Goal: Task Accomplishment & Management: Use online tool/utility

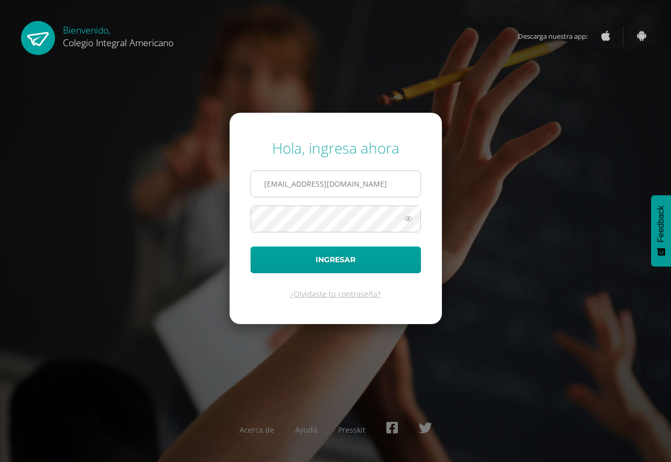
click at [285, 184] on input "mjolon@integralamericano.edu.gt" at bounding box center [335, 184] width 169 height 26
click at [289, 182] on input "mjolon@integralamericano.edu.gt" at bounding box center [335, 184] width 169 height 26
type input "[EMAIL_ADDRESS][DOMAIN_NAME]"
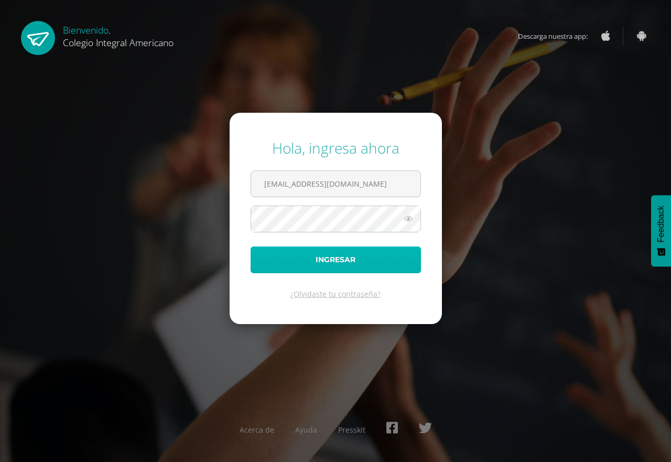
click at [376, 264] on button "Ingresar" at bounding box center [336, 259] width 170 height 27
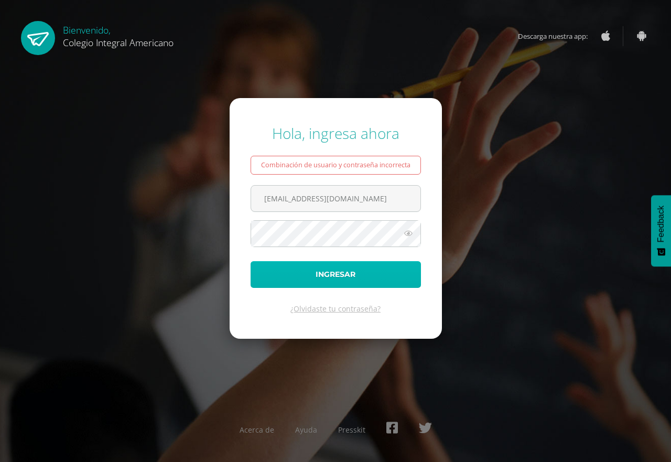
click at [306, 275] on button "Ingresar" at bounding box center [336, 274] width 170 height 27
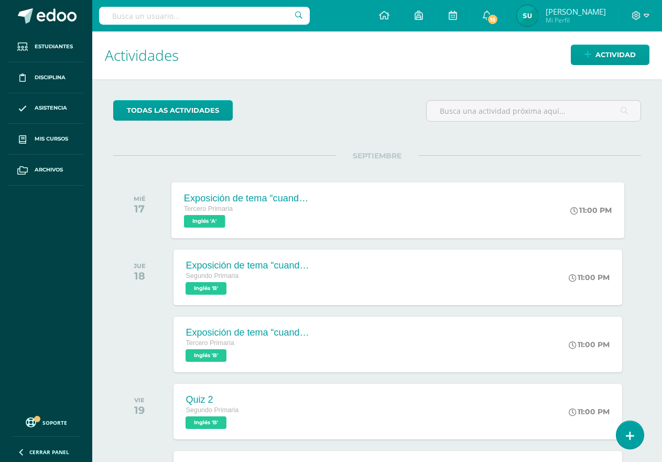
click at [221, 198] on div "Exposición de tema “cuando fui al zoológico por primera vez”" at bounding box center [247, 197] width 127 height 11
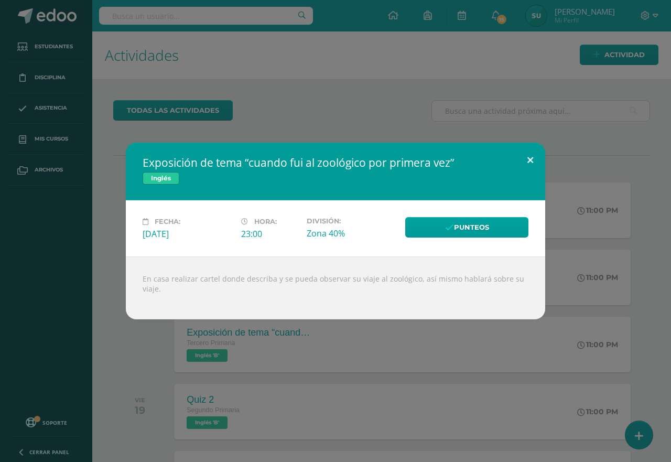
click at [527, 161] on button at bounding box center [530, 161] width 30 height 36
